Goal: Task Accomplishment & Management: Complete application form

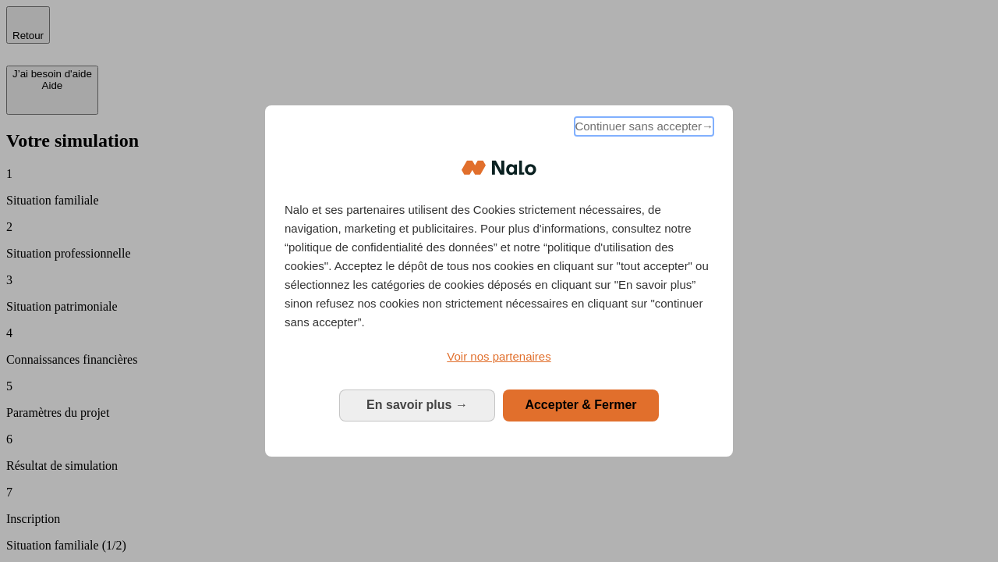
click at [643, 129] on span "Continuer sans accepter →" at bounding box center [644, 126] width 139 height 19
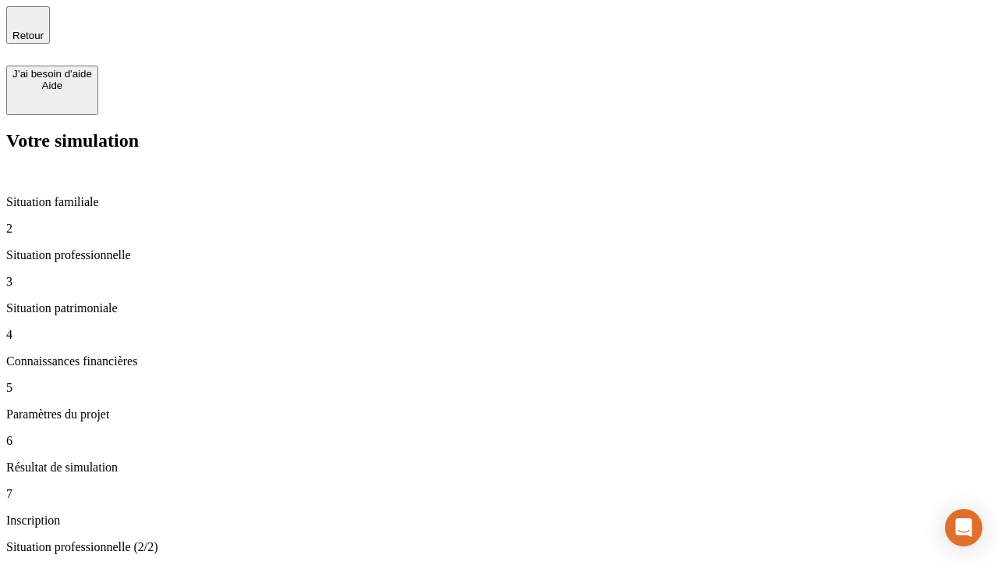
type input "30 000"
type input "40 000"
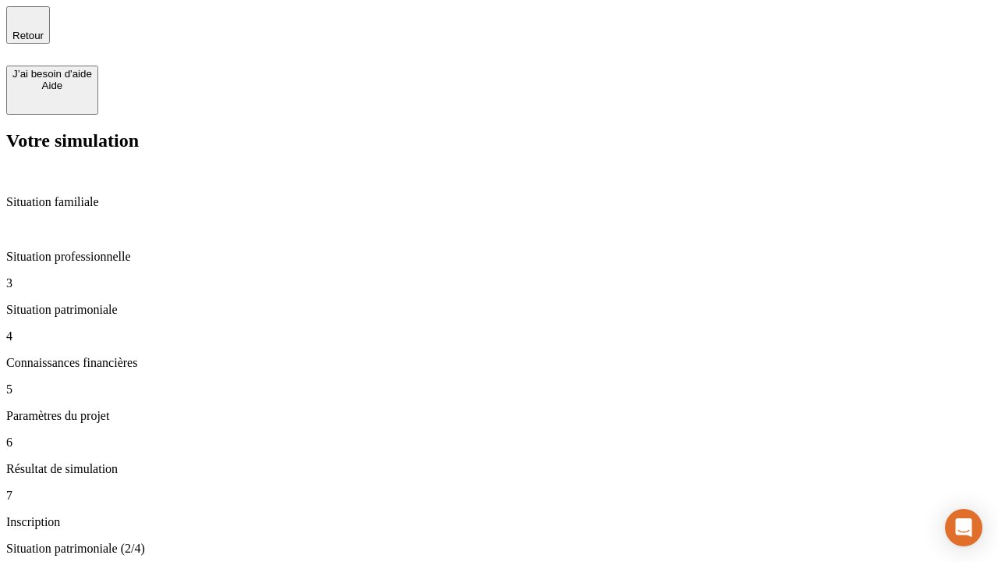
type input "1 100"
type input "20"
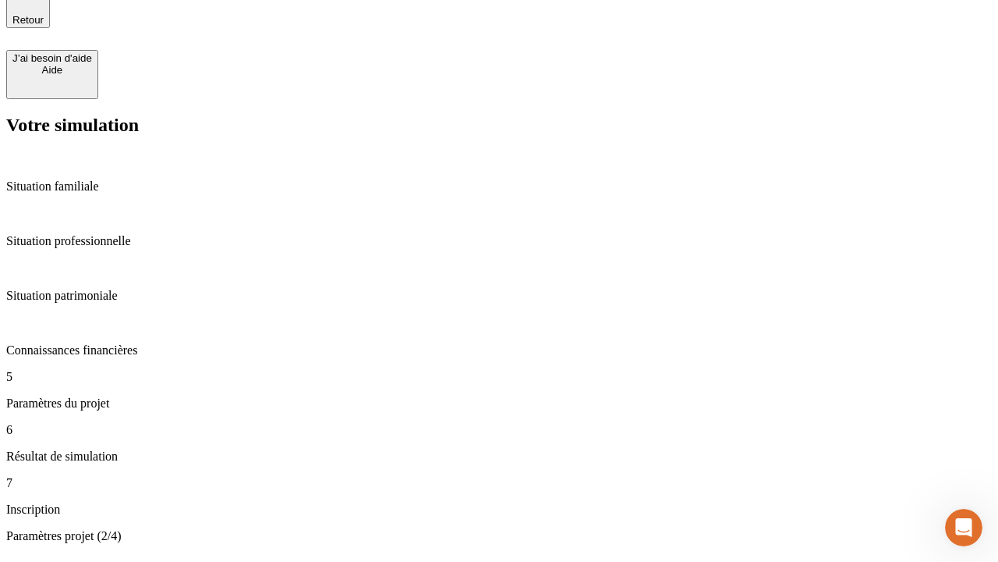
type input "40"
type input "62"
type input "50 000"
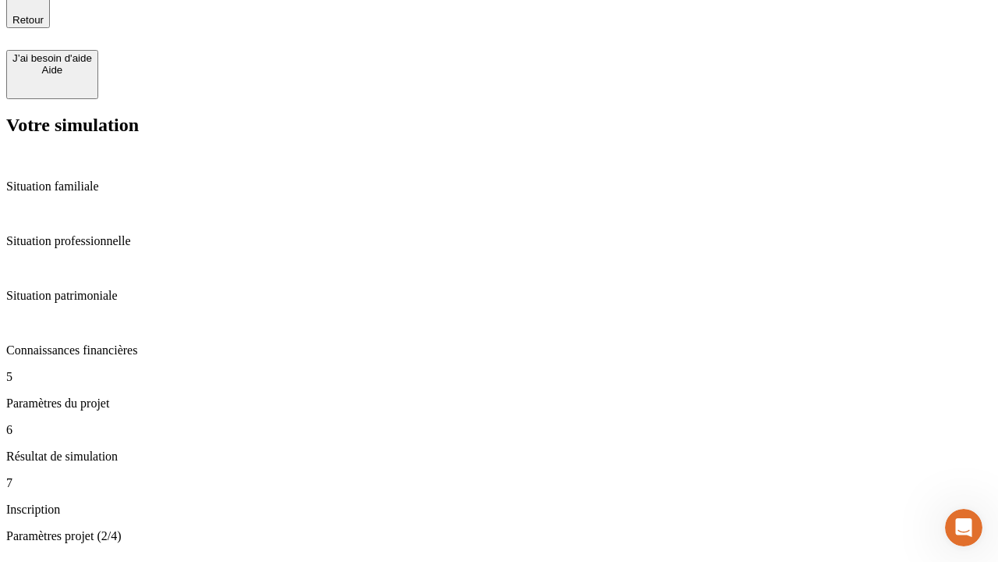
type input "640"
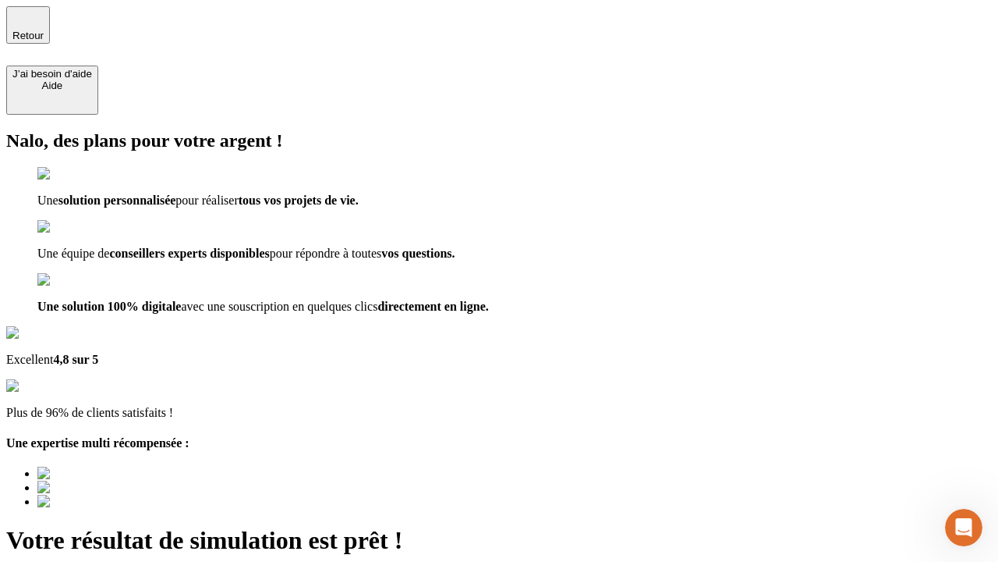
type input "[EMAIL_ADDRESS][DOMAIN_NAME]"
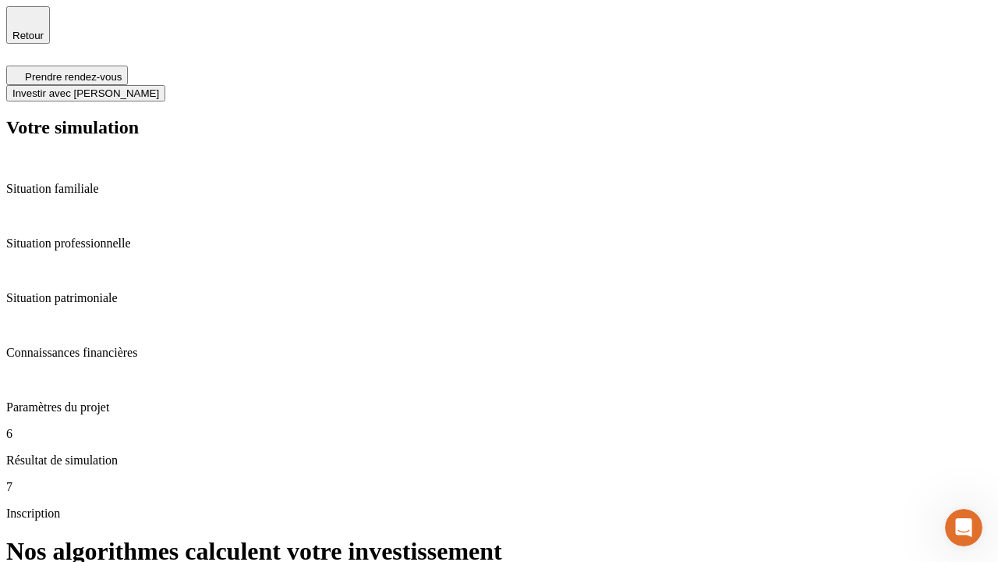
scroll to position [6, 0]
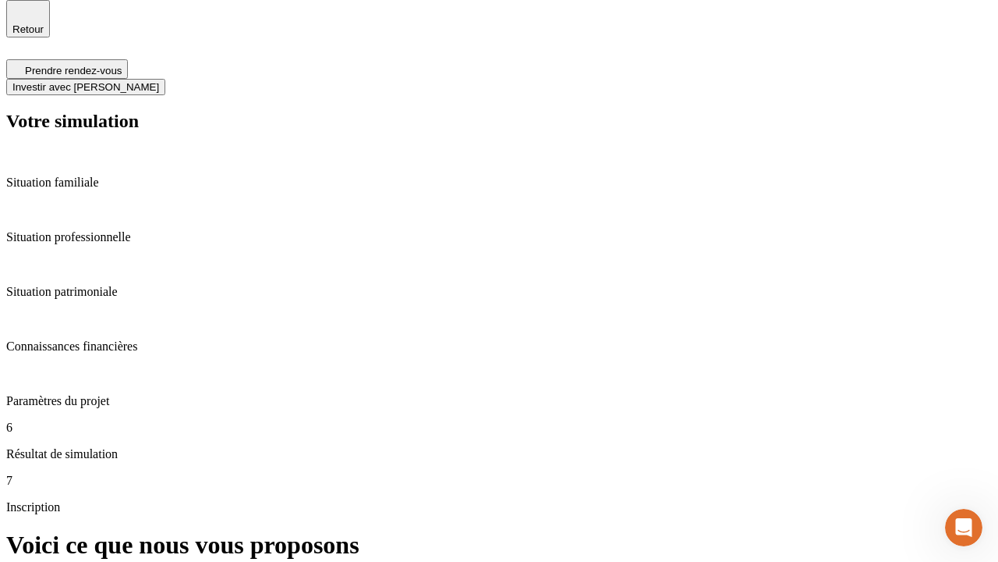
click at [159, 81] on span "Investir avec [PERSON_NAME]" at bounding box center [85, 87] width 147 height 12
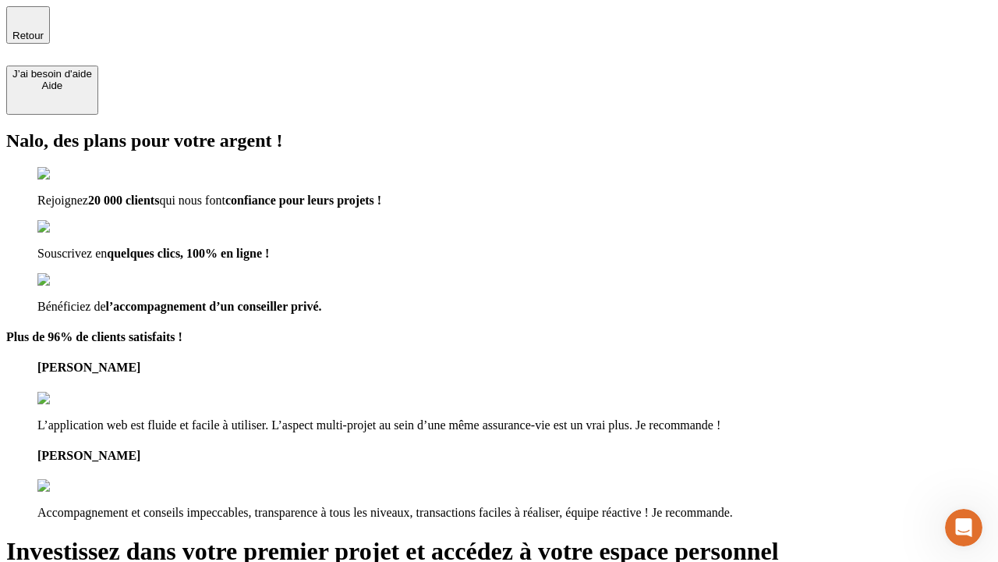
type input "[PERSON_NAME][EMAIL_ADDRESS][DOMAIN_NAME]"
